Goal: Register for event/course

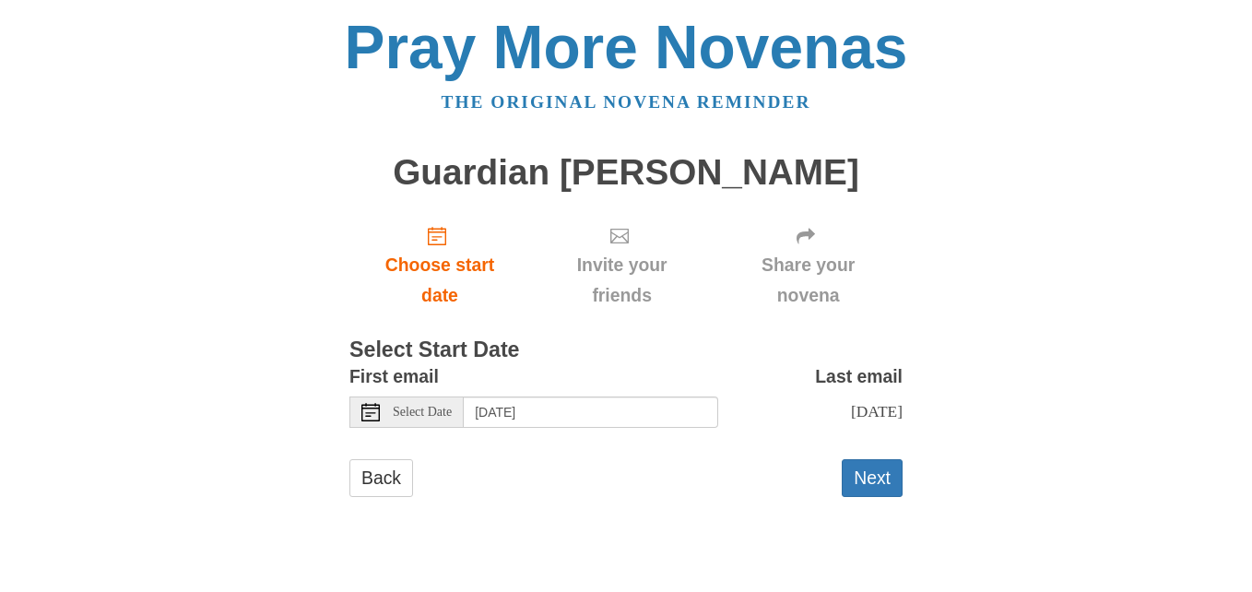
click at [378, 420] on icon at bounding box center [371, 412] width 18 height 18
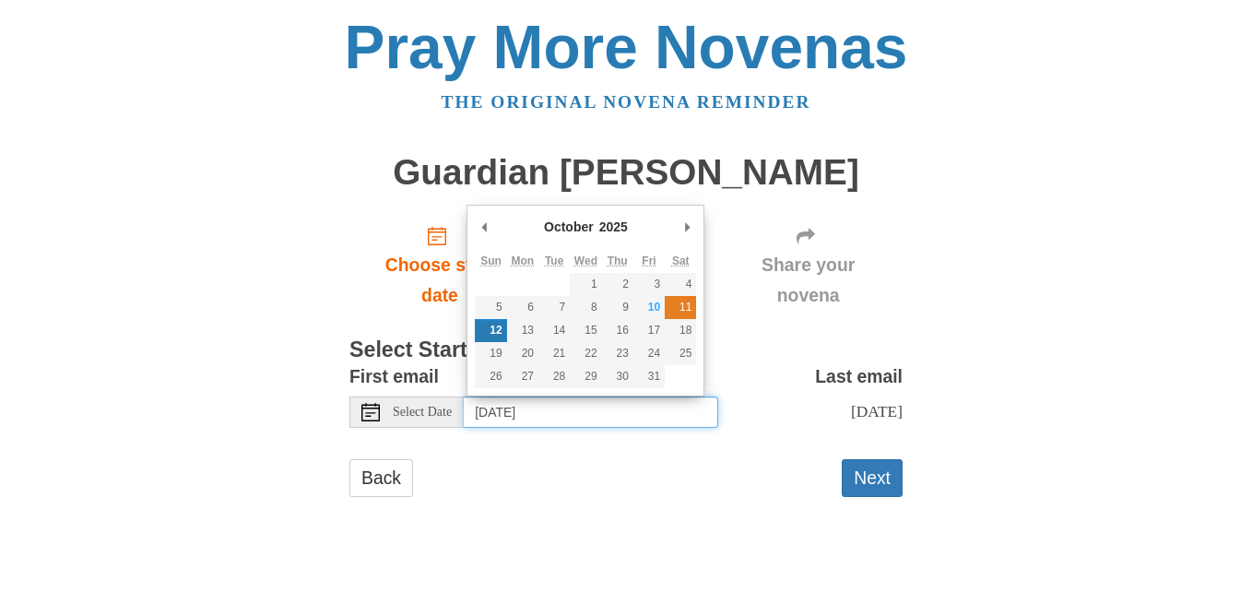
type input "[DATE]"
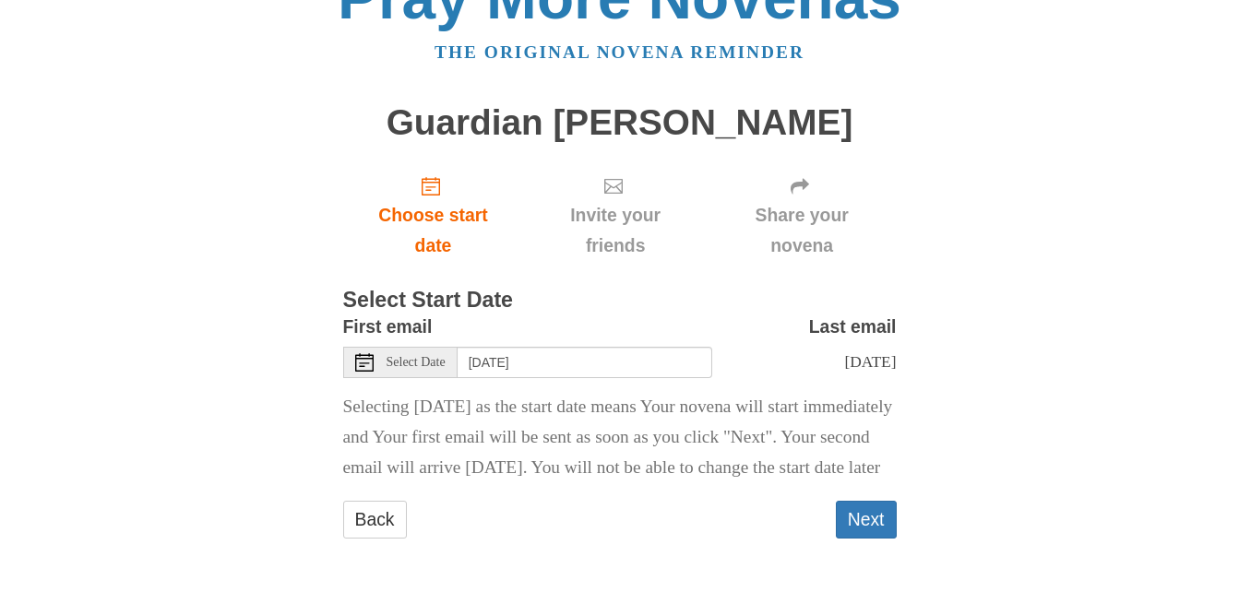
scroll to position [80, 0]
click at [881, 509] on button "Next" at bounding box center [866, 520] width 61 height 38
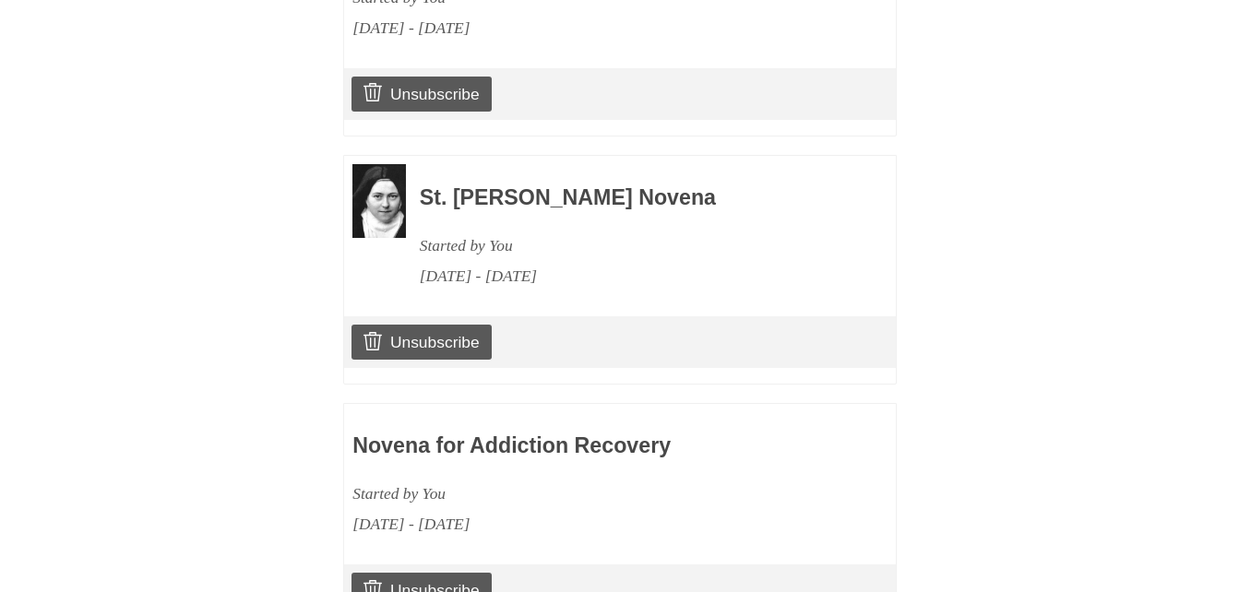
scroll to position [3165, 0]
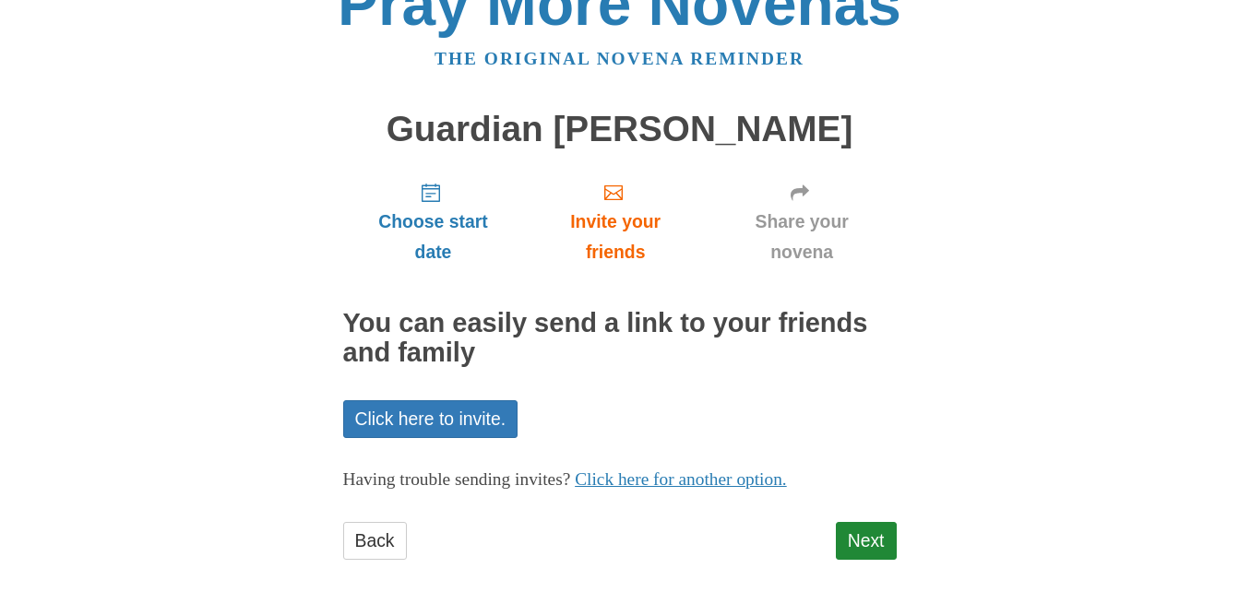
scroll to position [65, 0]
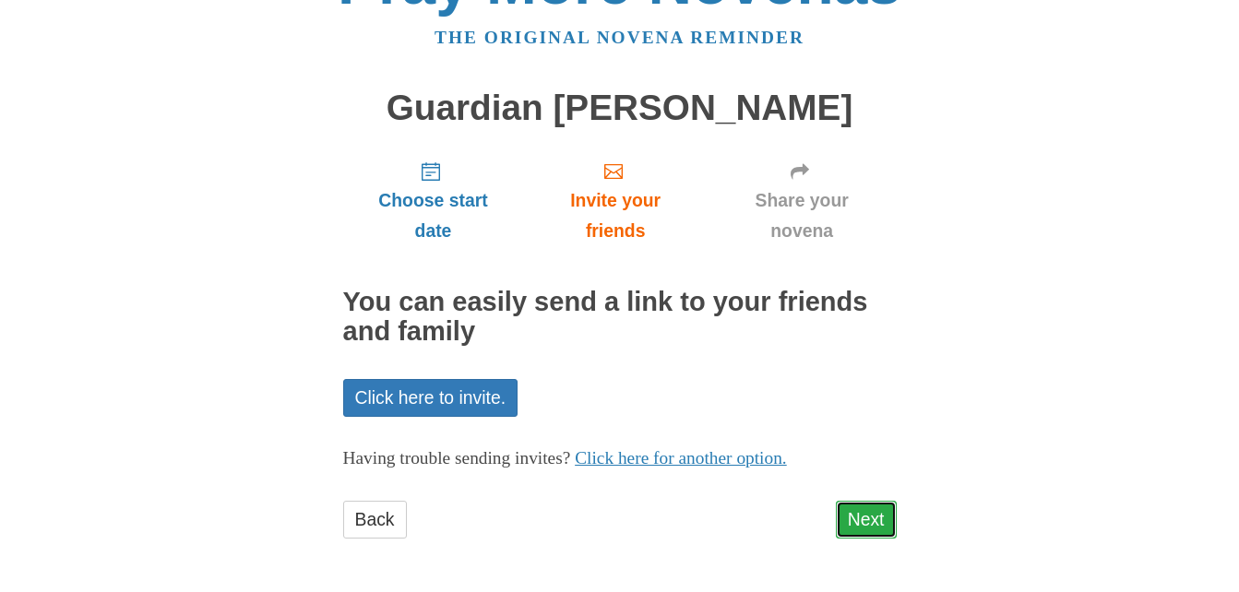
click at [881, 516] on link "Next" at bounding box center [866, 520] width 61 height 38
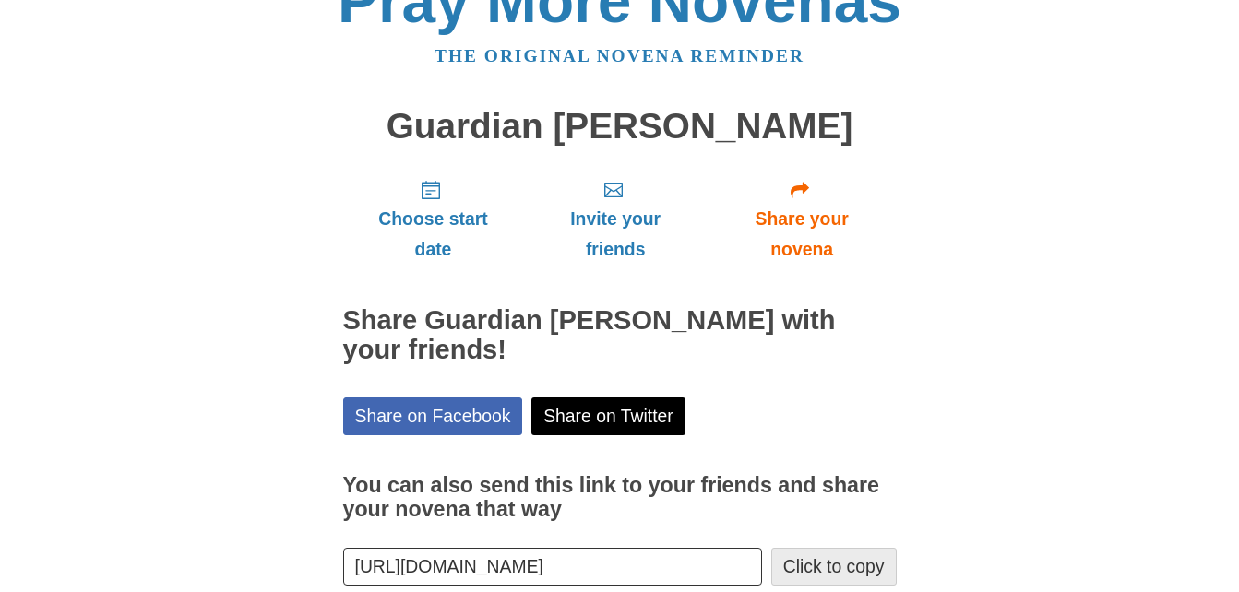
scroll to position [148, 0]
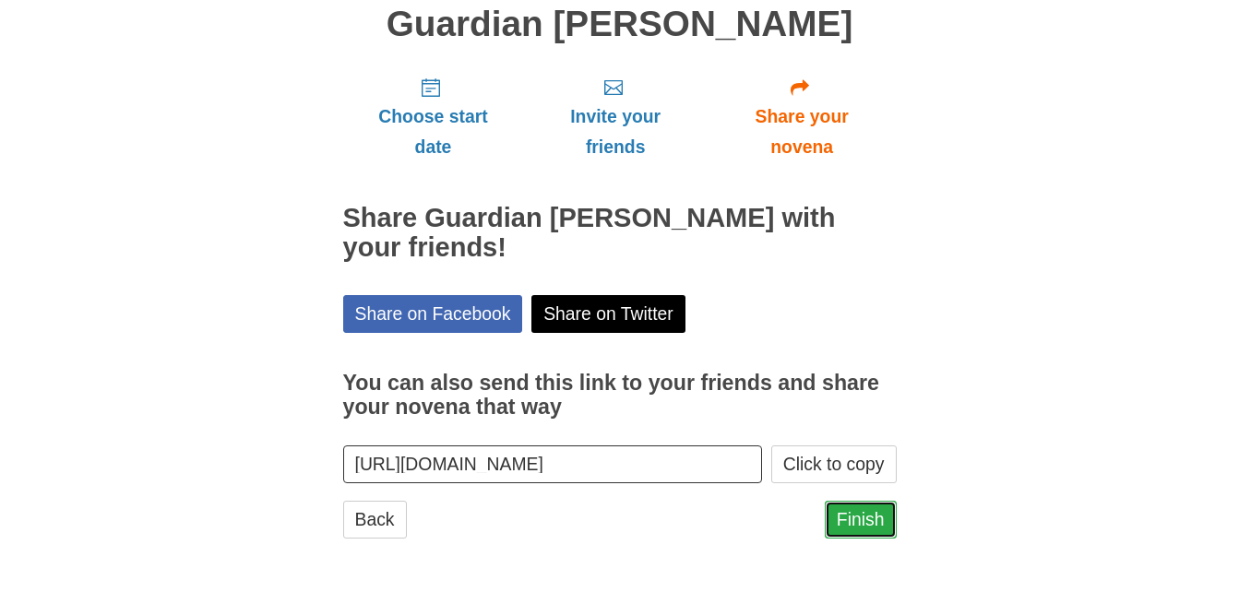
click at [875, 521] on link "Finish" at bounding box center [860, 520] width 72 height 38
